Goal: Task Accomplishment & Management: Manage account settings

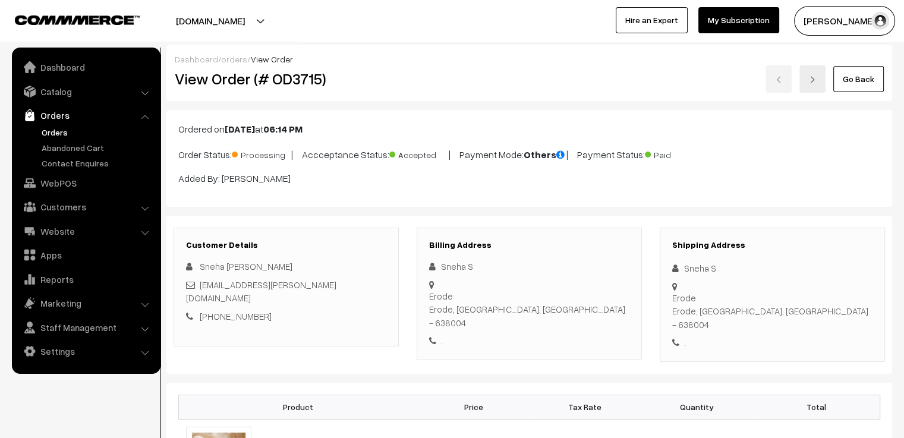
click at [63, 128] on link "Orders" at bounding box center [98, 132] width 118 height 12
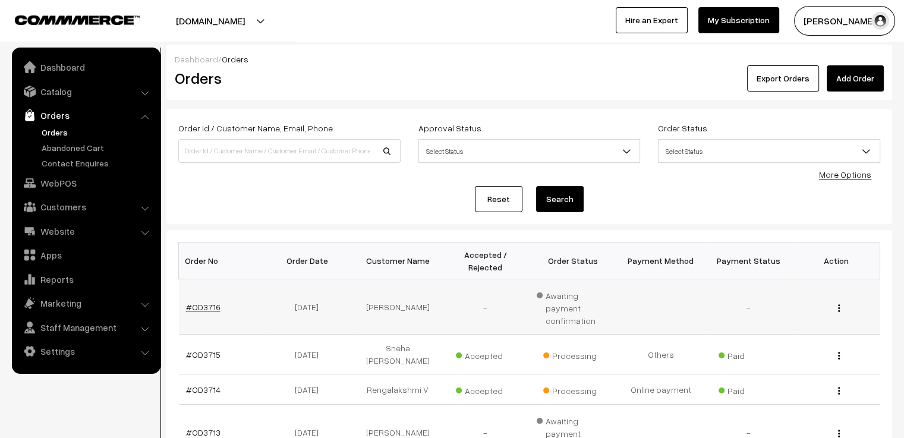
click at [209, 302] on link "#OD3716" at bounding box center [203, 307] width 34 height 10
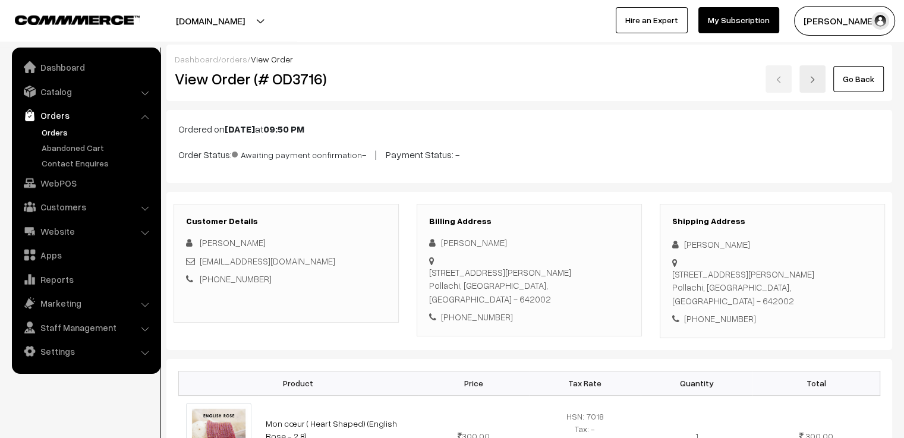
click at [860, 76] on link "Go Back" at bounding box center [858, 79] width 51 height 26
